Goal: Submit feedback/report problem: Submit feedback/report problem

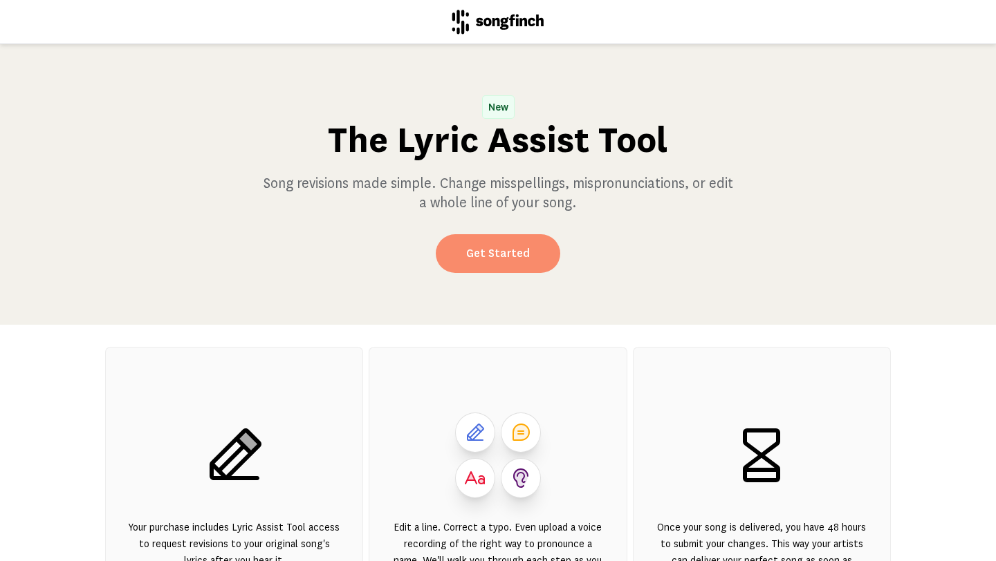
click at [478, 260] on link "Get Started" at bounding box center [498, 253] width 124 height 39
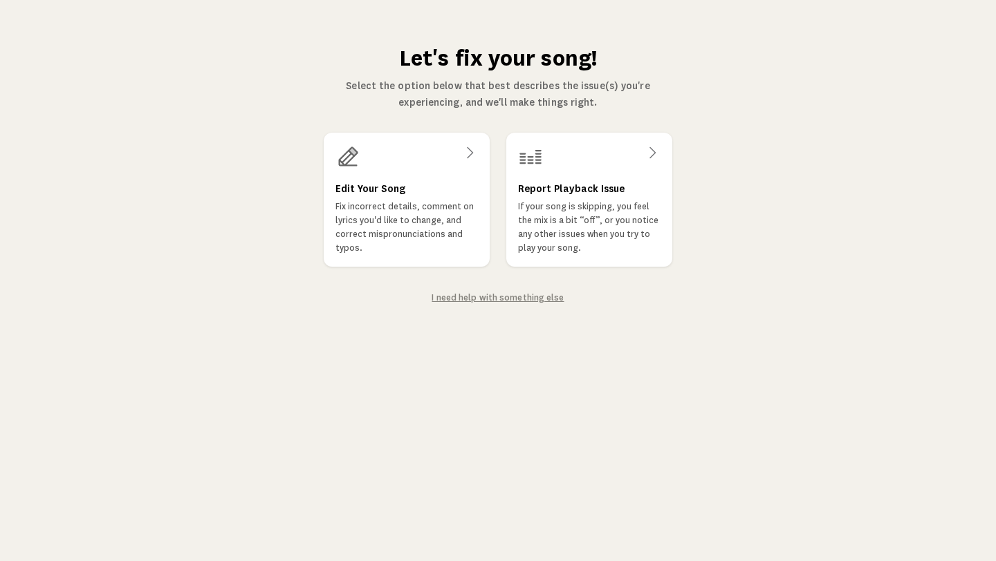
click at [482, 302] on div "I need help with something else" at bounding box center [497, 297] width 132 height 17
click at [482, 297] on link "I need help with something else" at bounding box center [497, 298] width 132 height 10
click at [574, 202] on p "If your song is skipping, you feel the mix is a bit “off”, or you notice any ot…" at bounding box center [589, 228] width 144 height 56
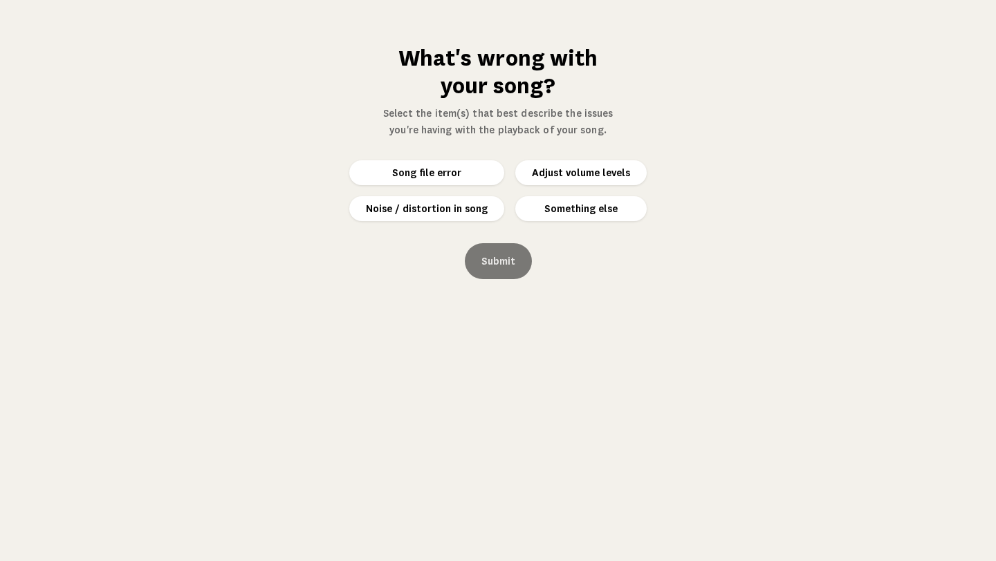
click at [544, 207] on button "Something else" at bounding box center [580, 208] width 131 height 25
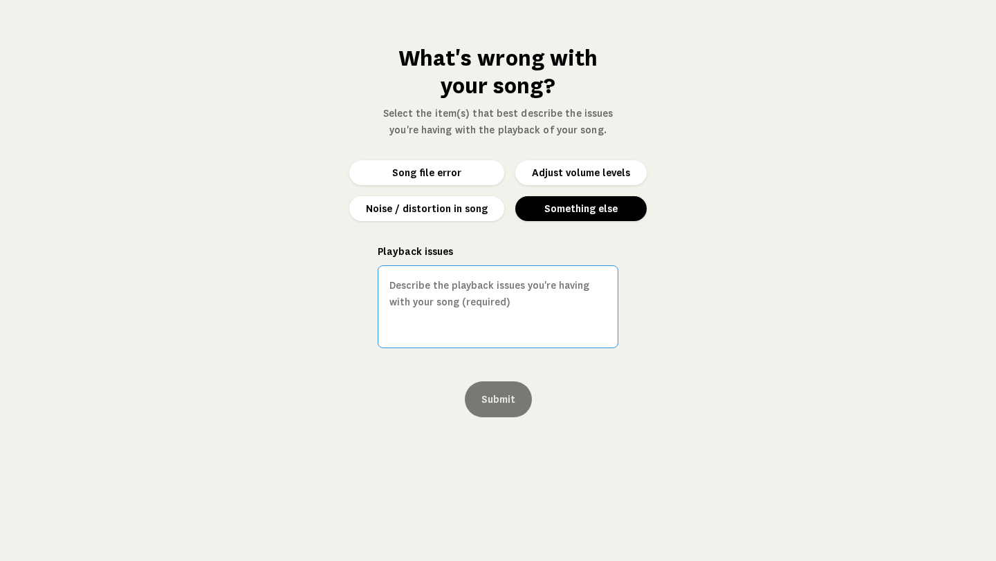
click at [477, 309] on textarea "Playback issues" at bounding box center [497, 306] width 241 height 83
drag, startPoint x: 485, startPoint y: 306, endPoint x: 438, endPoint y: 289, distance: 49.9
click at [438, 289] on textarea "Playback issues" at bounding box center [497, 306] width 241 height 83
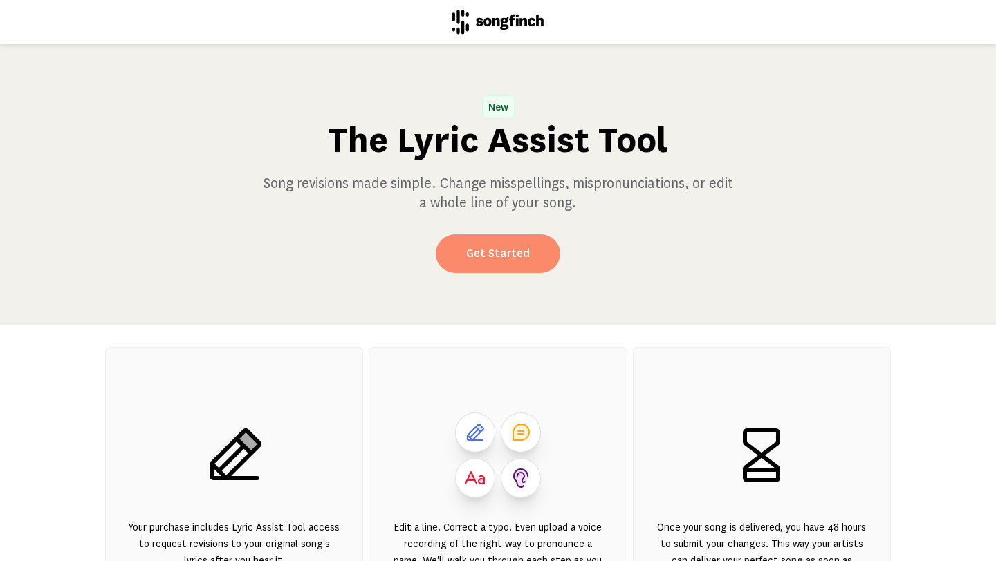
click at [503, 254] on link "Get Started" at bounding box center [498, 253] width 124 height 39
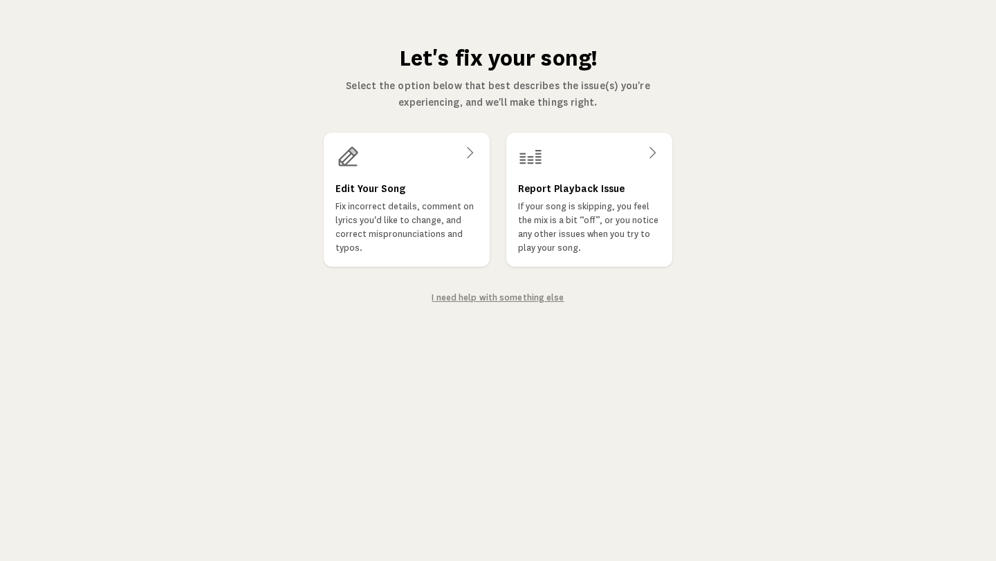
click at [448, 299] on link "I need help with something else" at bounding box center [497, 298] width 132 height 10
click at [398, 227] on p "Fix incorrect details, comment on lyrics you'd like to change, and correct misp…" at bounding box center [407, 228] width 144 height 56
click at [383, 245] on p "Fix incorrect details, comment on lyrics you'd like to change, and correct misp…" at bounding box center [407, 228] width 144 height 56
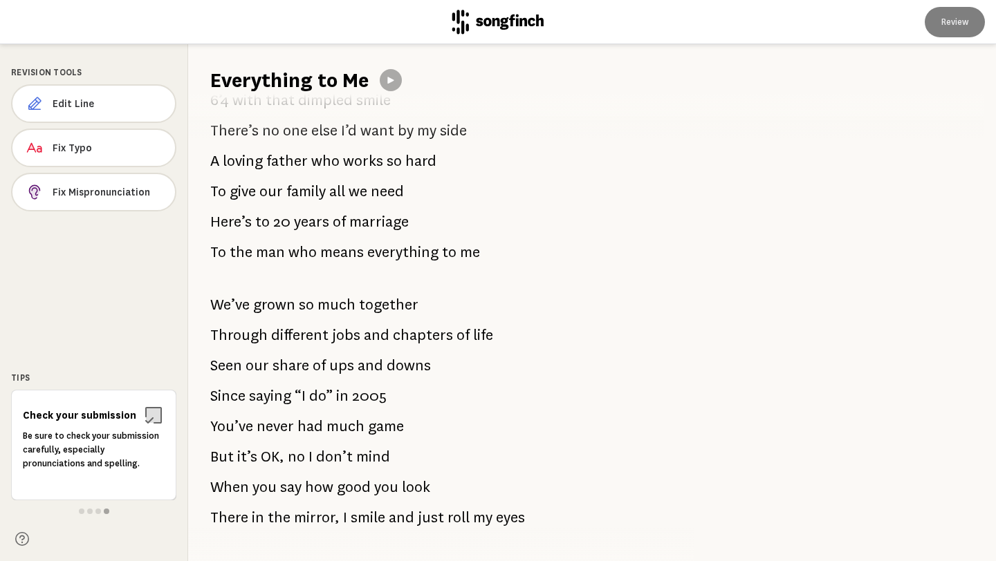
scroll to position [410, 0]
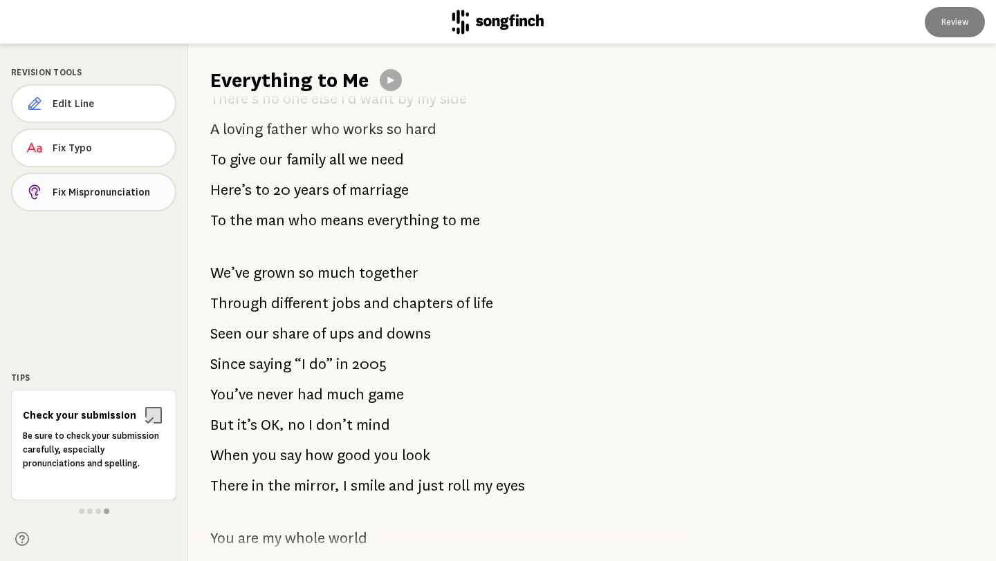
click at [103, 189] on span "Fix Mispronunciation" at bounding box center [108, 192] width 111 height 14
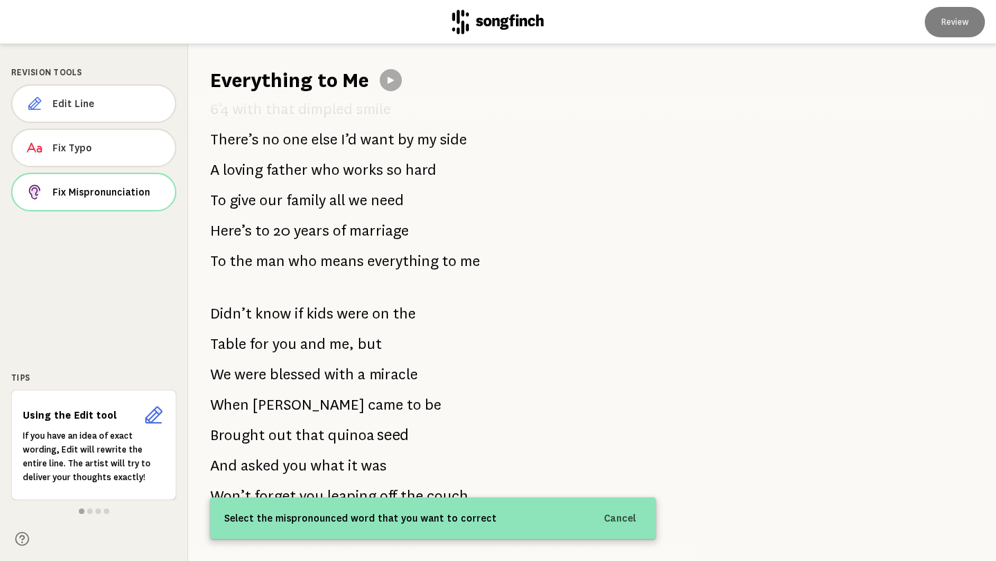
scroll to position [968, 0]
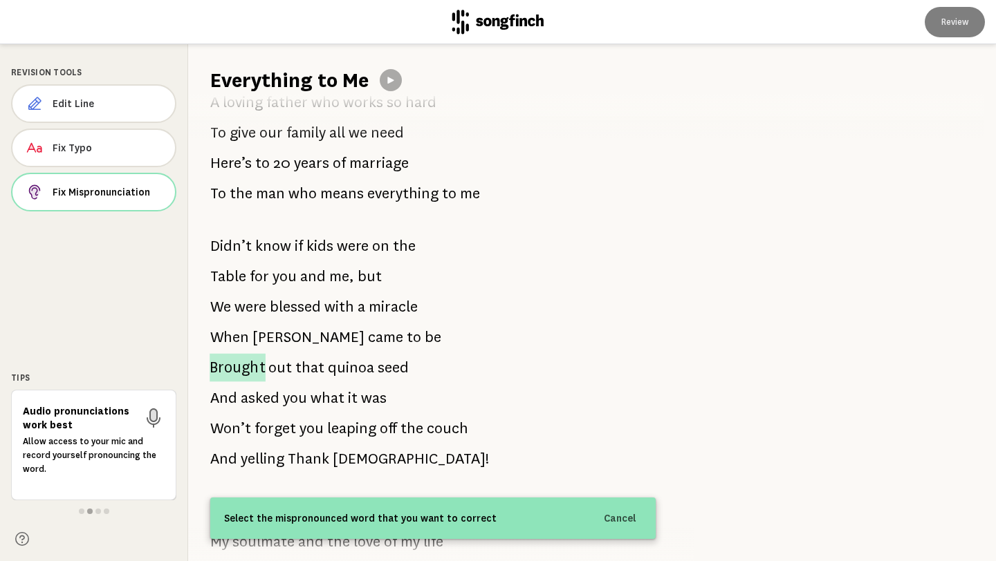
click at [228, 373] on span "Brought" at bounding box center [237, 368] width 56 height 28
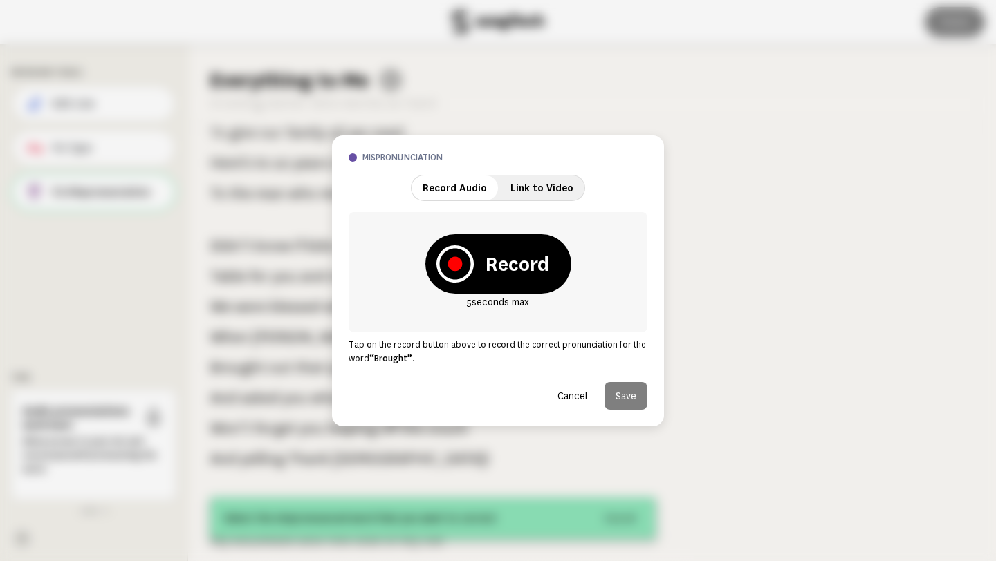
click at [575, 394] on button "Cancel" at bounding box center [572, 396] width 53 height 28
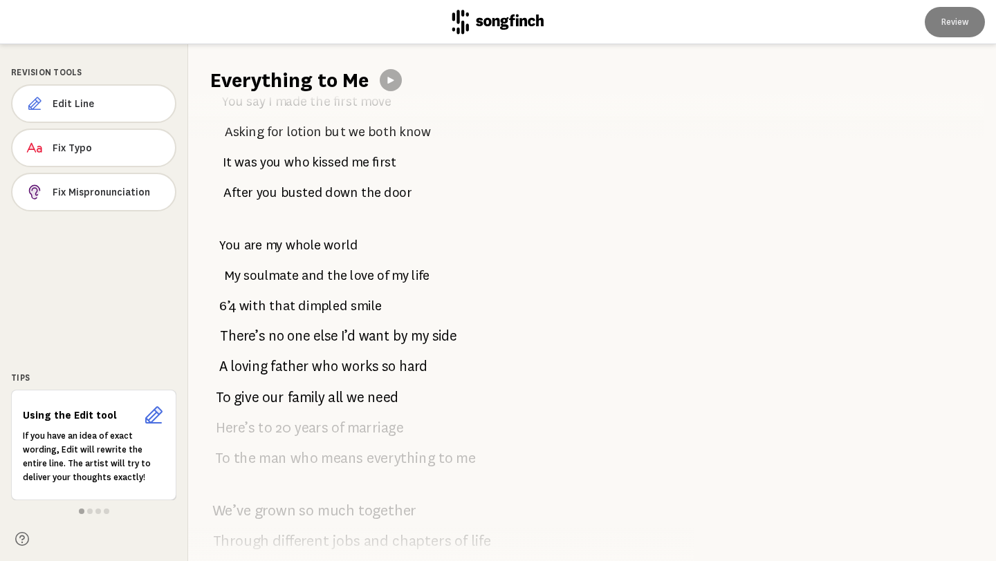
scroll to position [0, 0]
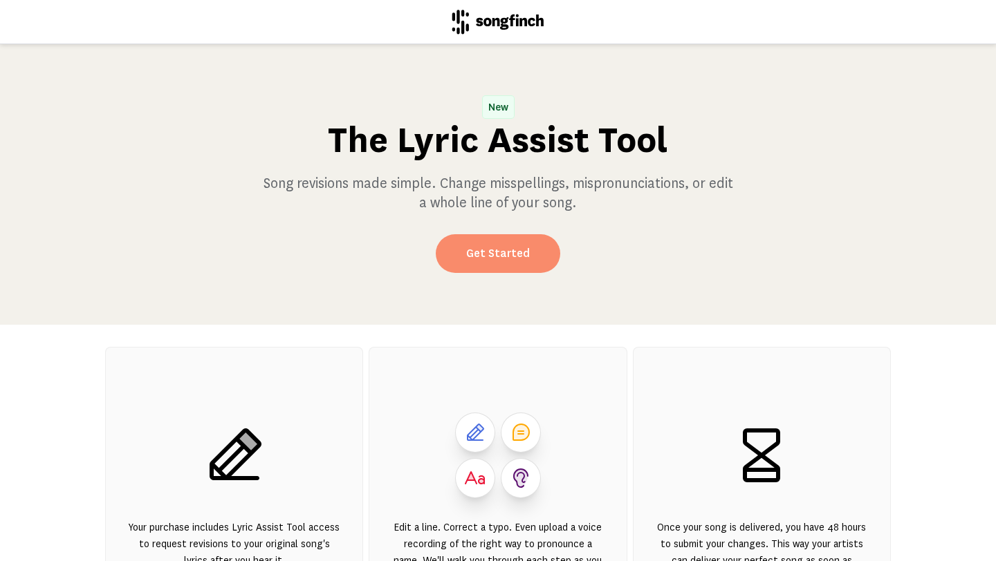
click at [514, 260] on link "Get Started" at bounding box center [498, 253] width 124 height 39
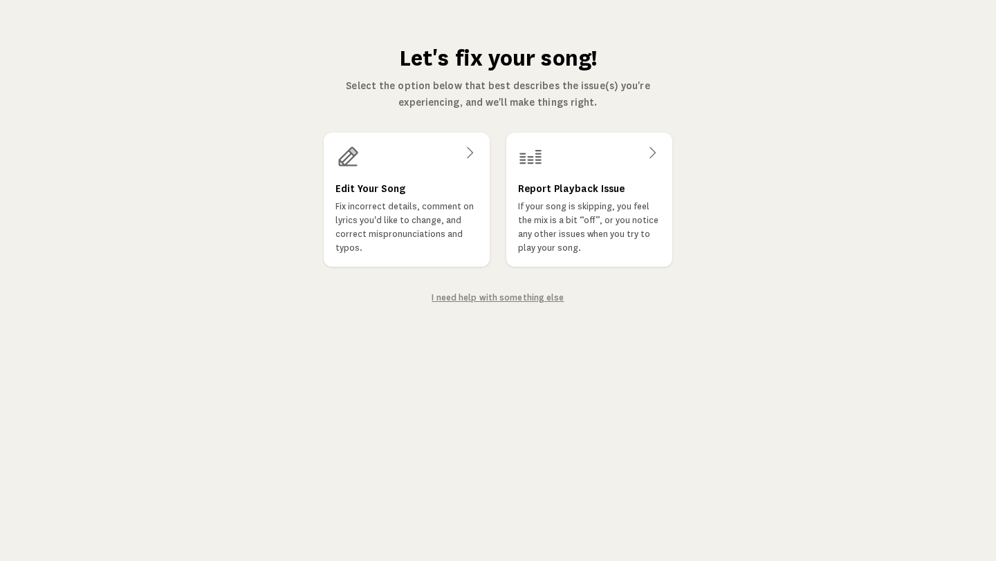
click at [563, 214] on p "If your song is skipping, you feel the mix is a bit “off”, or you notice any ot…" at bounding box center [589, 227] width 142 height 55
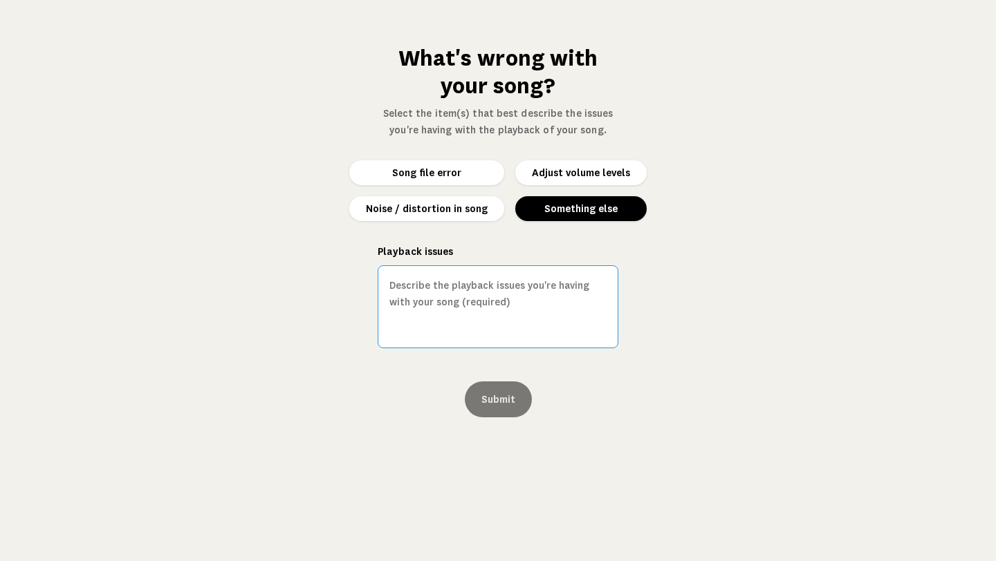
click at [460, 297] on textarea "Playback issues" at bounding box center [497, 306] width 241 height 83
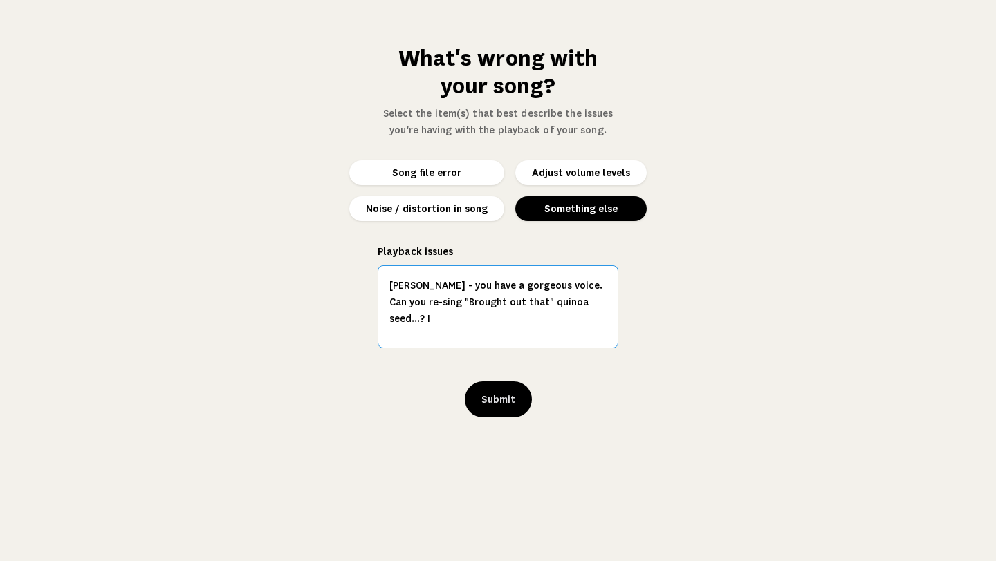
drag, startPoint x: 485, startPoint y: 290, endPoint x: 361, endPoint y: 286, distance: 124.5
click at [361, 286] on div "What's wrong with your song? Select the item(s) that best describe the issues y…" at bounding box center [498, 280] width 996 height 561
click at [465, 287] on textarea "gorgeous voice. Can you re-sing "Brought out that" quinoa seed...? I" at bounding box center [497, 306] width 241 height 83
click at [460, 287] on textarea "gorgeous voice.Can you re-sing "Brought out that" quinoa seed...?" at bounding box center [497, 306] width 241 height 83
click at [457, 284] on textarea "gorgeous voiceCan you re-sing "Brought out that" quinoa seed...?" at bounding box center [497, 306] width 241 height 83
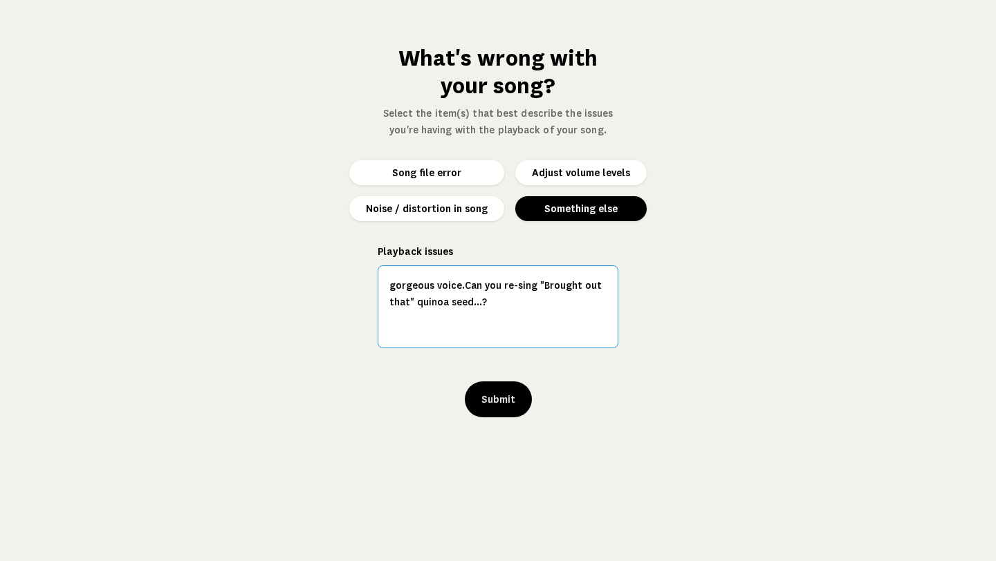
click at [527, 290] on textarea "gorgeous voice.Can you re-sing "Brought out that" quinoa seed...?" at bounding box center [497, 306] width 241 height 83
drag, startPoint x: 524, startPoint y: 290, endPoint x: 511, endPoint y: 288, distance: 13.2
click at [511, 288] on textarea "gorgeous voice.Can you re-sin "Brought out that" quinoa seed.." at bounding box center [497, 306] width 241 height 83
click at [511, 287] on textarea "gorgeous voice.Can you re- "Brought out that" quinoa seed.." at bounding box center [497, 306] width 241 height 83
click at [507, 288] on textarea "gorgeous voice.Can you re "Brought out that" quinoa seed.." at bounding box center [497, 306] width 241 height 83
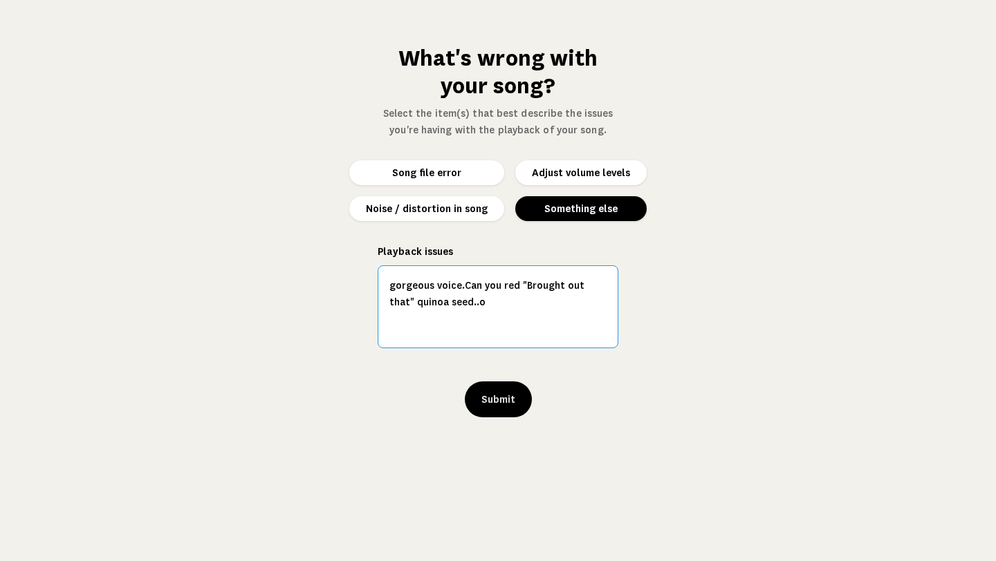
click at [514, 291] on textarea "gorgeous voice.Can you red "Brought out that" quinoa seed..o" at bounding box center [497, 306] width 241 height 83
click at [458, 302] on textarea "gorgeous voice.Can you redo "Brought out that" quinoa seed..o" at bounding box center [497, 306] width 241 height 83
drag, startPoint x: 424, startPoint y: 322, endPoint x: 391, endPoint y: 321, distance: 33.2
click at [391, 321] on textarea "gorgeous voice.Can you redo "Brought out that" quinoa seed (sounds off). Should…" at bounding box center [497, 306] width 241 height 83
drag, startPoint x: 458, startPoint y: 288, endPoint x: 377, endPoint y: 286, distance: 81.6
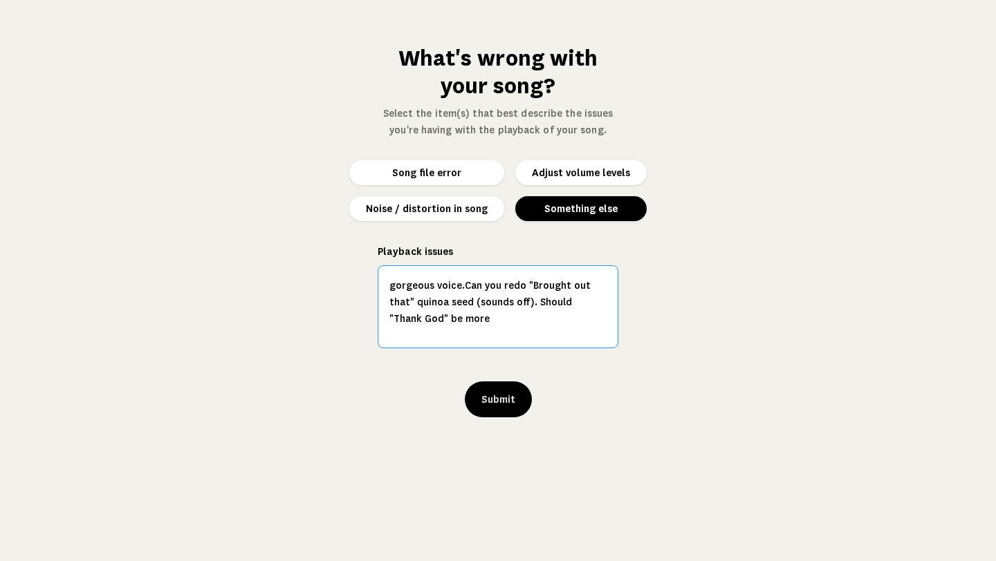
click at [377, 286] on div "What's wrong with your song? Select the item(s) that best describe the issues y…" at bounding box center [497, 230] width 263 height 373
drag, startPoint x: 427, startPoint y: 286, endPoint x: 376, endPoint y: 282, distance: 51.3
click at [376, 282] on div "What's wrong with your song? Select the item(s) that best describe the issues y…" at bounding box center [497, 230] width 263 height 373
drag, startPoint x: 404, startPoint y: 304, endPoint x: 552, endPoint y: 291, distance: 147.8
click at [552, 291] on textarea "redo "Brought out that" quinoa seed (sounds off). Should "Thank God" be more" at bounding box center [497, 306] width 241 height 83
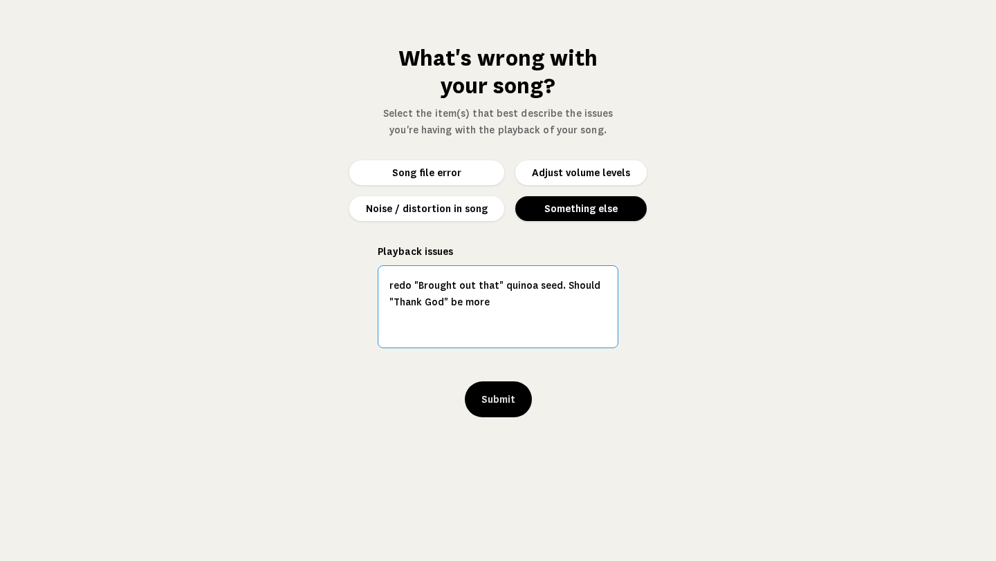
drag, startPoint x: 511, startPoint y: 306, endPoint x: 559, endPoint y: 289, distance: 50.5
click at [559, 289] on textarea "redo "Brought out that" quinoa seed. Should "Thank God" be more" at bounding box center [497, 306] width 241 height 83
type textarea "redo "Brought out that" quinoa seed - lil off. "Thank God!" could have more gus…"
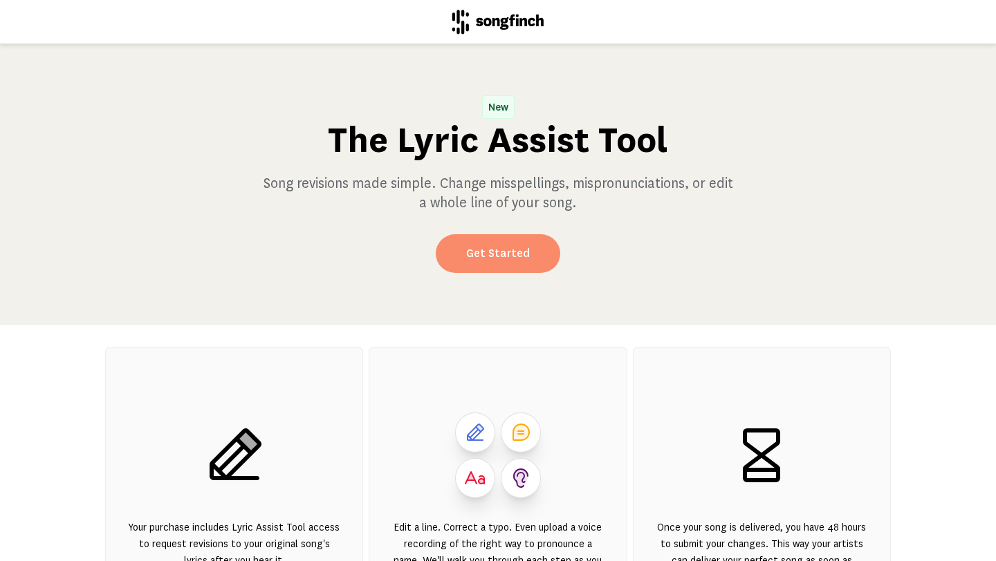
click at [465, 261] on link "Get Started" at bounding box center [498, 253] width 124 height 39
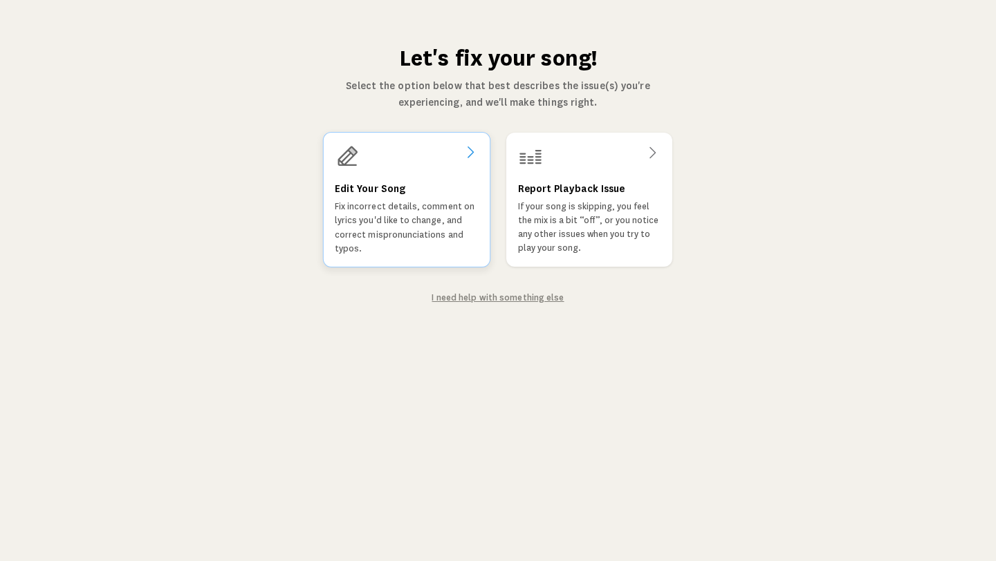
click at [389, 243] on p "Fix incorrect details, comment on lyrics you'd like to change, and correct misp…" at bounding box center [407, 228] width 144 height 56
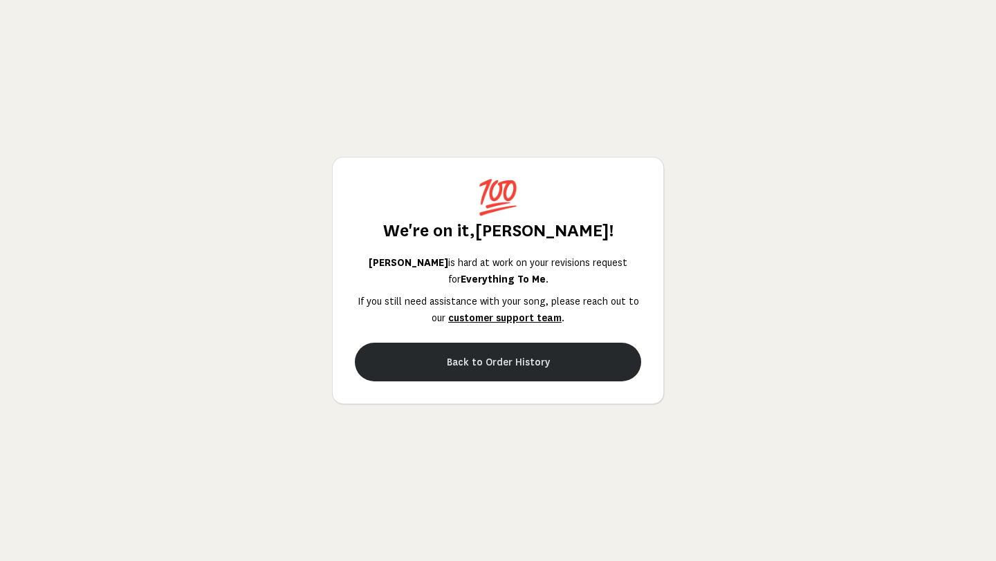
click at [536, 365] on button "Back to Order History" at bounding box center [498, 362] width 286 height 39
